Goal: Task Accomplishment & Management: Manage account settings

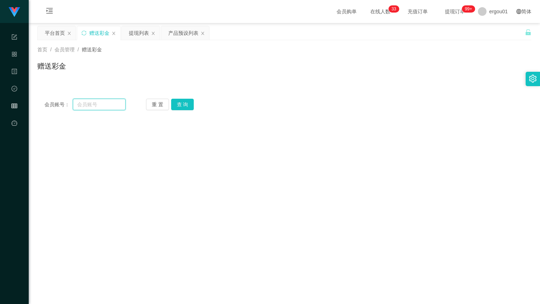
click at [83, 109] on input "text" at bounding box center [99, 104] width 53 height 11
click at [187, 100] on button "查 询" at bounding box center [182, 104] width 23 height 11
click at [108, 100] on input "text" at bounding box center [99, 104] width 53 height 11
paste input "85061969"
type input "85061969"
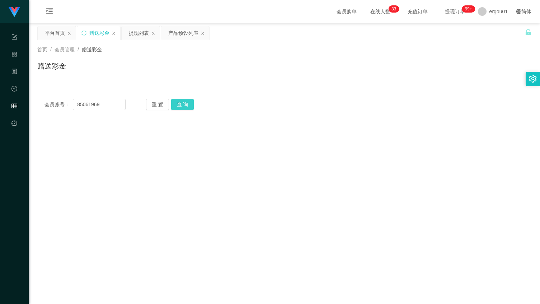
click at [180, 100] on button "查 询" at bounding box center [182, 104] width 23 height 11
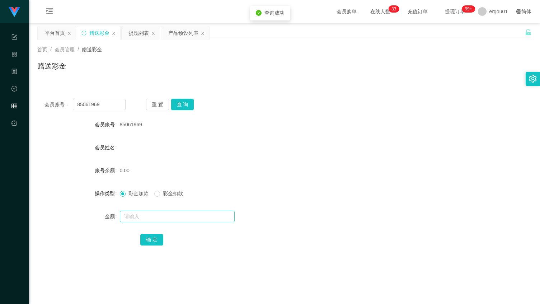
drag, startPoint x: 142, startPoint y: 203, endPoint x: 140, endPoint y: 212, distance: 9.2
click at [142, 203] on form "会员账号 85061969 会员姓名 账号余额 0.00 操作类型 彩金加款 彩金扣款 金额 确 定" at bounding box center [284, 181] width 494 height 129
click at [140, 212] on input "text" at bounding box center [177, 216] width 115 height 11
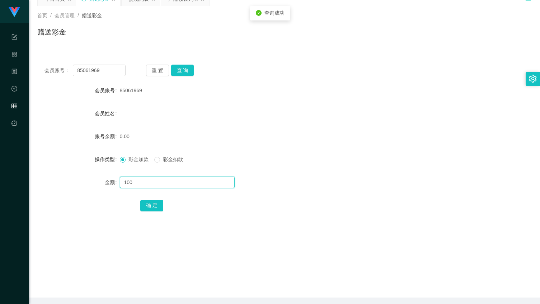
scroll to position [61, 0]
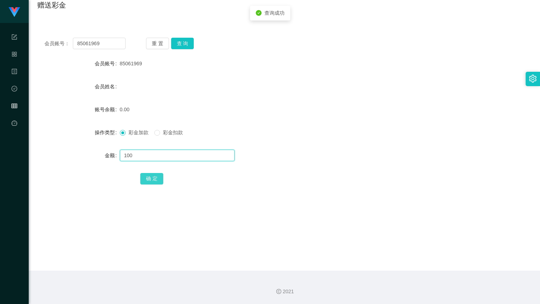
type input "100"
click at [154, 173] on button "确 定" at bounding box center [151, 178] width 23 height 11
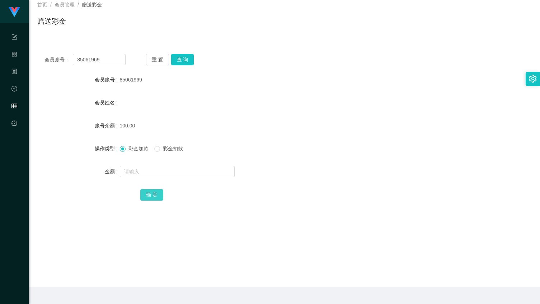
scroll to position [0, 0]
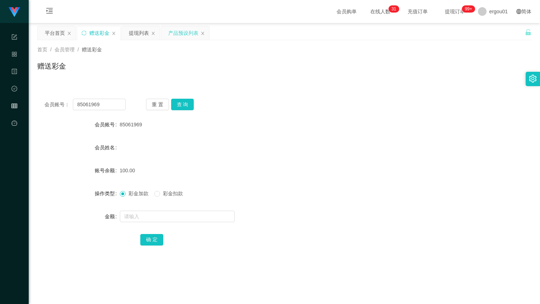
click at [175, 33] on div "产品预设列表" at bounding box center [183, 33] width 30 height 14
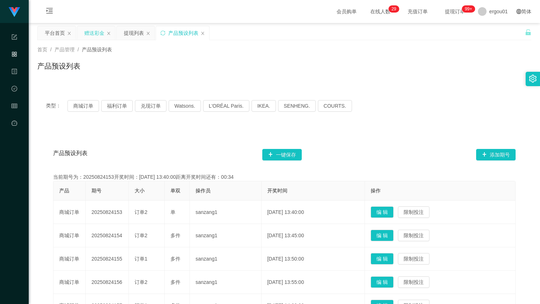
click at [100, 31] on div "赠送彩金" at bounding box center [94, 33] width 20 height 14
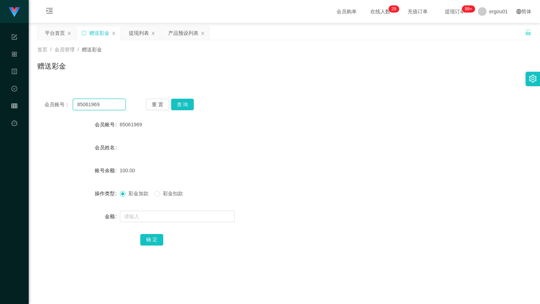
drag, startPoint x: 122, startPoint y: 99, endPoint x: 121, endPoint y: 104, distance: 4.8
click at [122, 99] on input "85061969" at bounding box center [99, 104] width 53 height 11
paste input "85061969"
paste input "text"
type input "85061969"
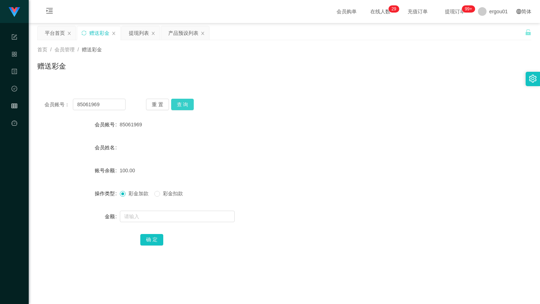
click at [187, 106] on button "查 询" at bounding box center [182, 104] width 23 height 11
click at [117, 104] on input "85061969" at bounding box center [99, 104] width 53 height 11
click at [188, 97] on div "会员账号： 85061969 重 置 查 询 会员账号 85061969 会员姓名 账号余额 150.00 操作类型 彩金加款 彩金扣款 金额 确 定" at bounding box center [284, 176] width 494 height 171
click at [185, 103] on button "查 询" at bounding box center [182, 104] width 23 height 11
click at [140, 33] on div "提现列表" at bounding box center [139, 33] width 20 height 14
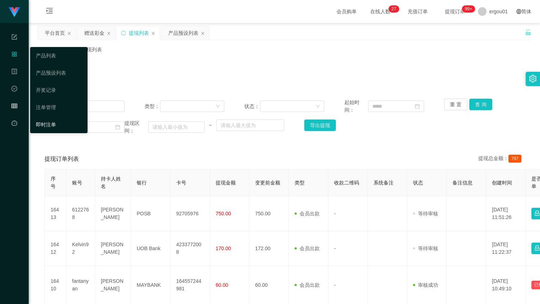
click at [53, 121] on link "即时注单" at bounding box center [59, 124] width 46 height 14
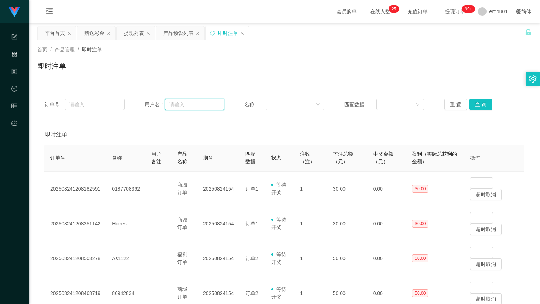
click at [197, 104] on input "text" at bounding box center [195, 104] width 60 height 11
paste input "85061969"
type input "85061969"
click at [484, 103] on button "查 询" at bounding box center [480, 104] width 23 height 11
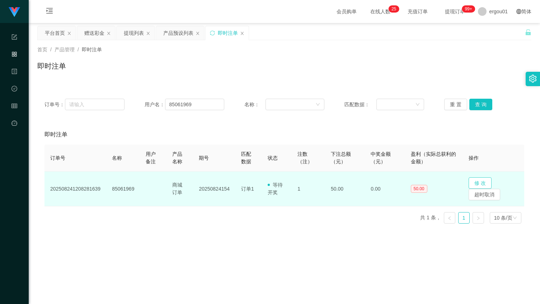
click at [470, 180] on button "修 改" at bounding box center [479, 182] width 23 height 11
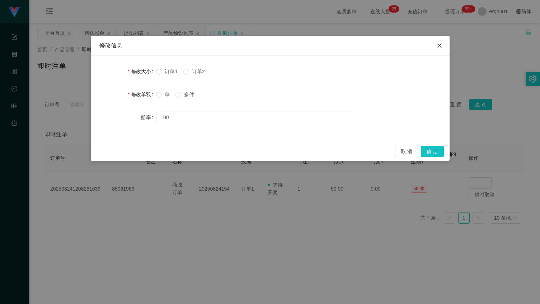
click at [442, 46] on icon "图标: close" at bounding box center [440, 46] width 6 height 6
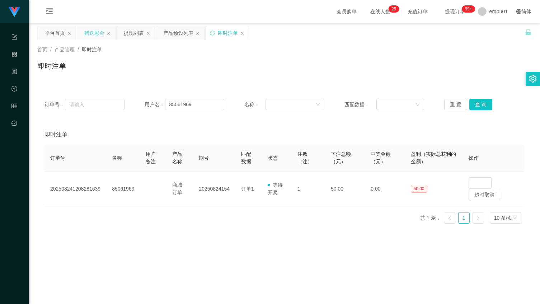
click at [97, 34] on div "赠送彩金" at bounding box center [94, 33] width 20 height 14
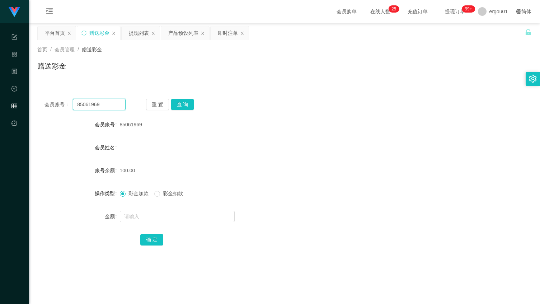
click at [117, 105] on input "85061969" at bounding box center [99, 104] width 53 height 11
click at [138, 214] on input "text" at bounding box center [177, 216] width 115 height 11
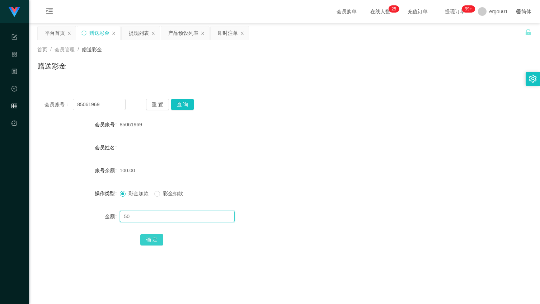
type input "50"
click at [155, 236] on button "确 定" at bounding box center [151, 239] width 23 height 11
click at [232, 32] on div "即时注单" at bounding box center [228, 33] width 20 height 14
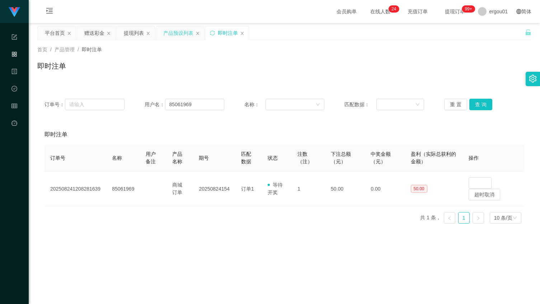
click at [182, 33] on div "产品预设列表" at bounding box center [178, 33] width 30 height 14
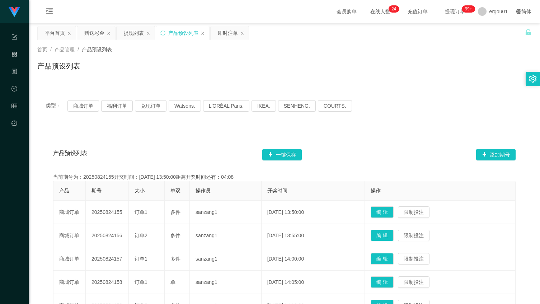
click at [374, 128] on div "产品预设列表 一键保存 添加期号 当前期号为：20250824155开奖时间：[DATE] 13:50:00距离开奖时间还有：04:08 产品 期号 大小 单…" at bounding box center [284, 296] width 494 height 338
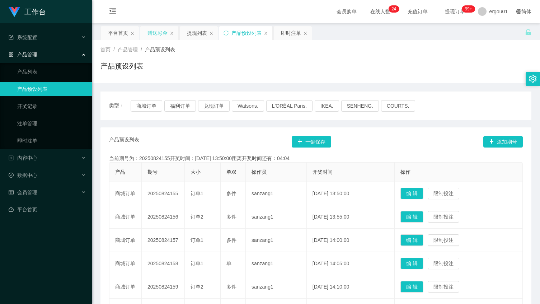
click at [158, 36] on div "赠送彩金" at bounding box center [157, 33] width 20 height 14
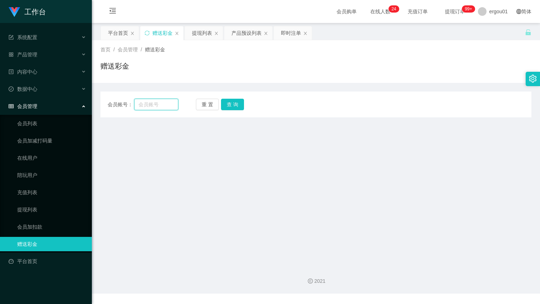
click at [152, 106] on input "text" at bounding box center [156, 104] width 44 height 11
drag, startPoint x: 149, startPoint y: 113, endPoint x: 158, endPoint y: 108, distance: 10.0
click at [149, 113] on div "会员账号： 重 置 查 询 会员账号 会员姓名 账号余额 操作类型 彩金加款 彩金扣款 金额 确 定" at bounding box center [315, 104] width 431 height 26
click at [159, 108] on input "text" at bounding box center [156, 104] width 44 height 11
paste input "85061969"
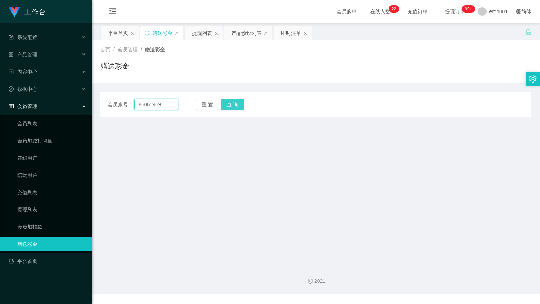
type input "85061969"
click at [230, 103] on button "查 询" at bounding box center [232, 104] width 23 height 11
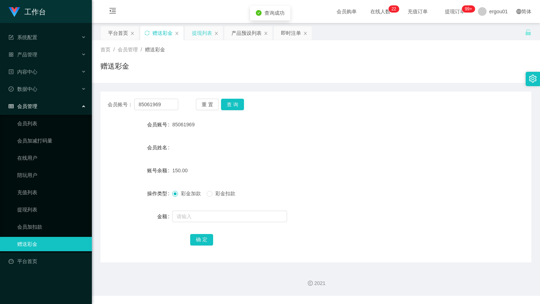
click at [203, 34] on div "提现列表" at bounding box center [202, 33] width 20 height 14
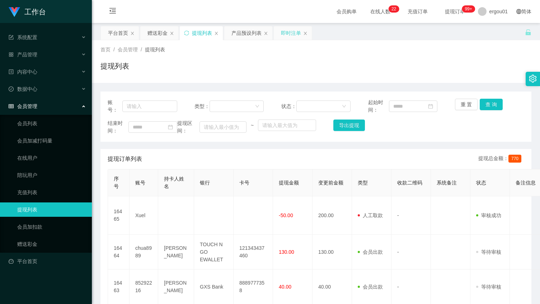
click at [288, 35] on div "即时注单" at bounding box center [291, 33] width 20 height 14
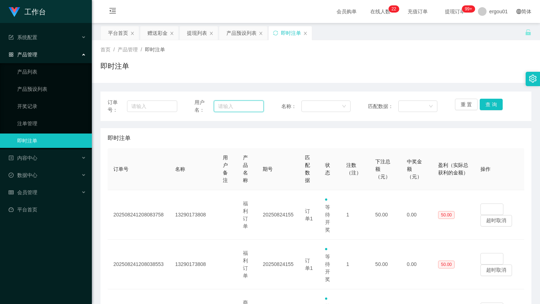
click at [226, 107] on input "text" at bounding box center [239, 105] width 50 height 11
paste input "85061969"
type input "85061969"
click at [494, 102] on button "查 询" at bounding box center [491, 104] width 23 height 11
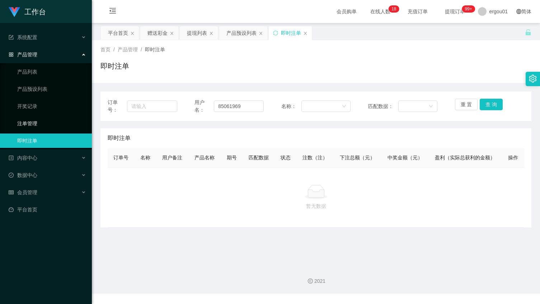
drag, startPoint x: 30, startPoint y: 125, endPoint x: 35, endPoint y: 123, distance: 5.0
click at [30, 125] on link "注单管理" at bounding box center [51, 123] width 69 height 14
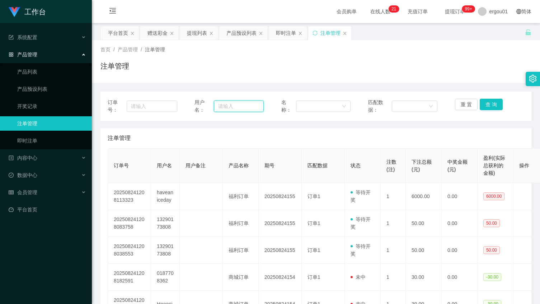
click at [242, 107] on input "text" at bounding box center [239, 105] width 50 height 11
paste input "85061969"
type input "85061969"
click at [482, 101] on button "查 询" at bounding box center [491, 104] width 23 height 11
